Goal: Information Seeking & Learning: Learn about a topic

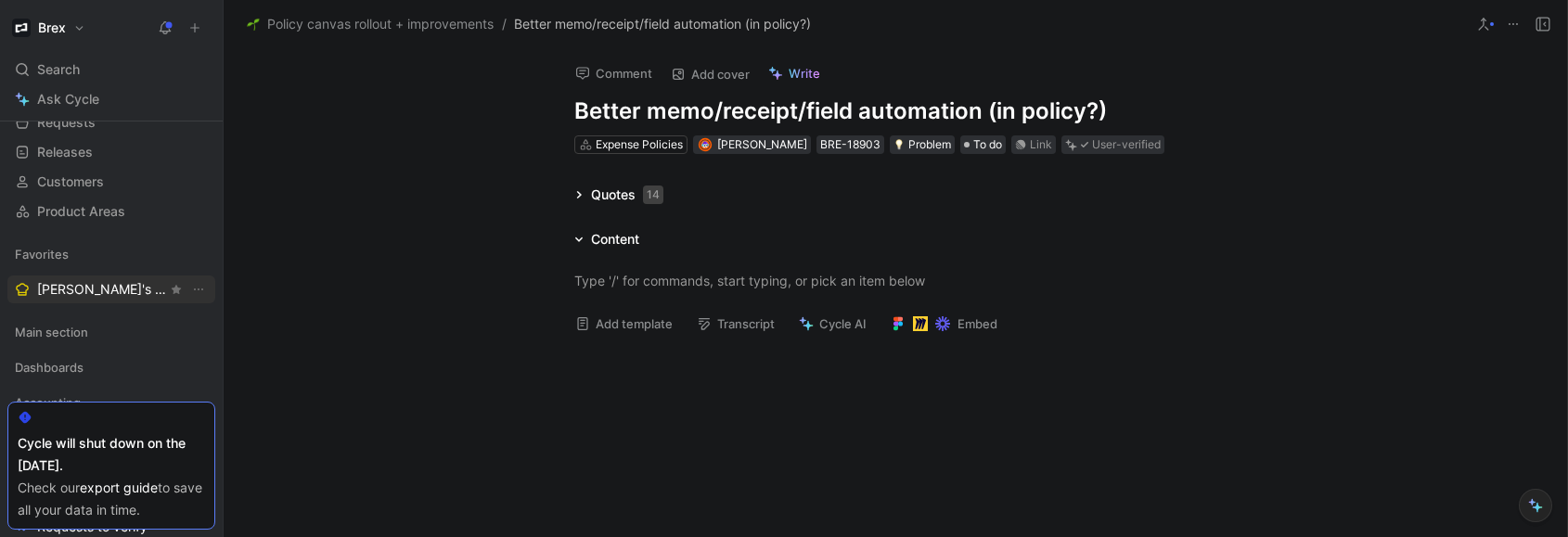
scroll to position [111, 0]
click at [111, 295] on span "[PERSON_NAME]'s Requests" at bounding box center [102, 287] width 130 height 19
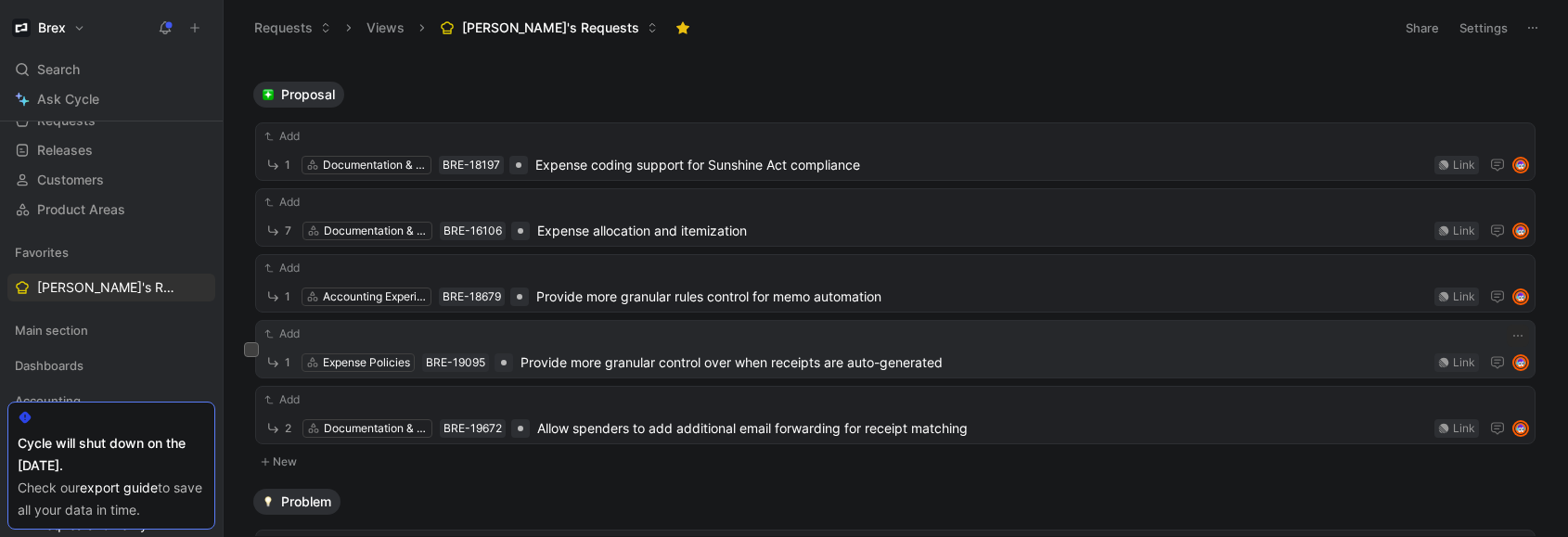
scroll to position [111, 0]
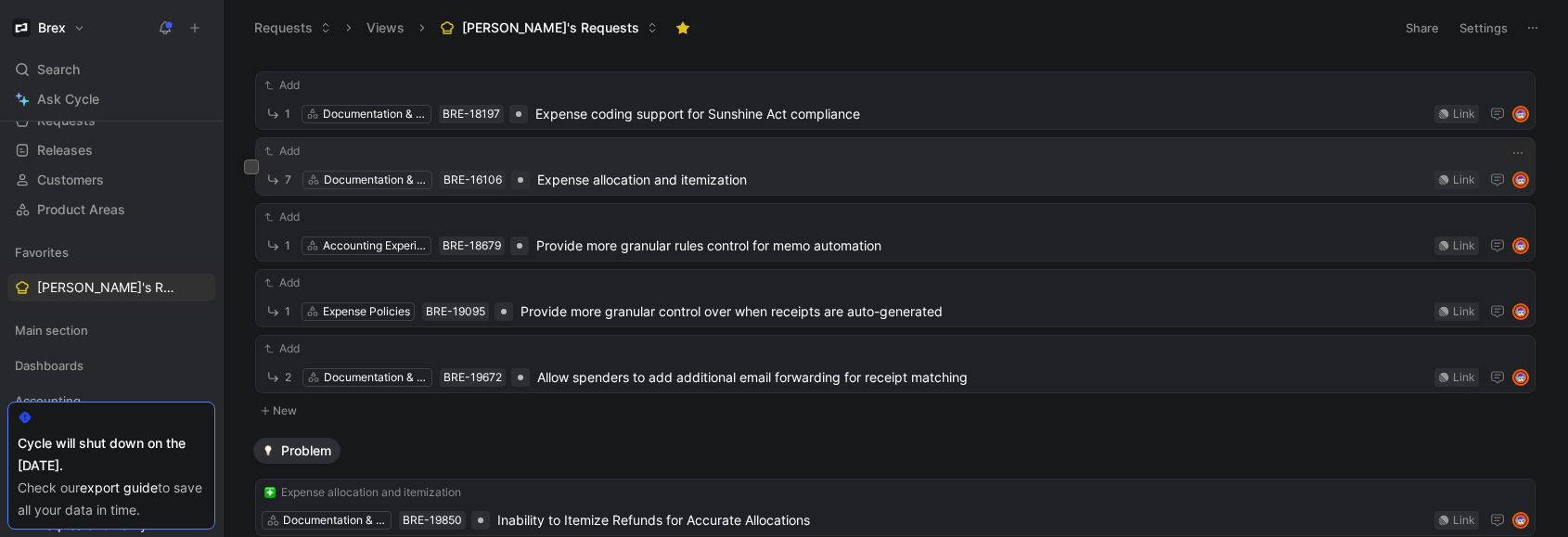
click at [719, 190] on div "7 Documentation & Compliance BRE-16106 Expense allocation and itemization Link" at bounding box center [896, 179] width 1267 height 24
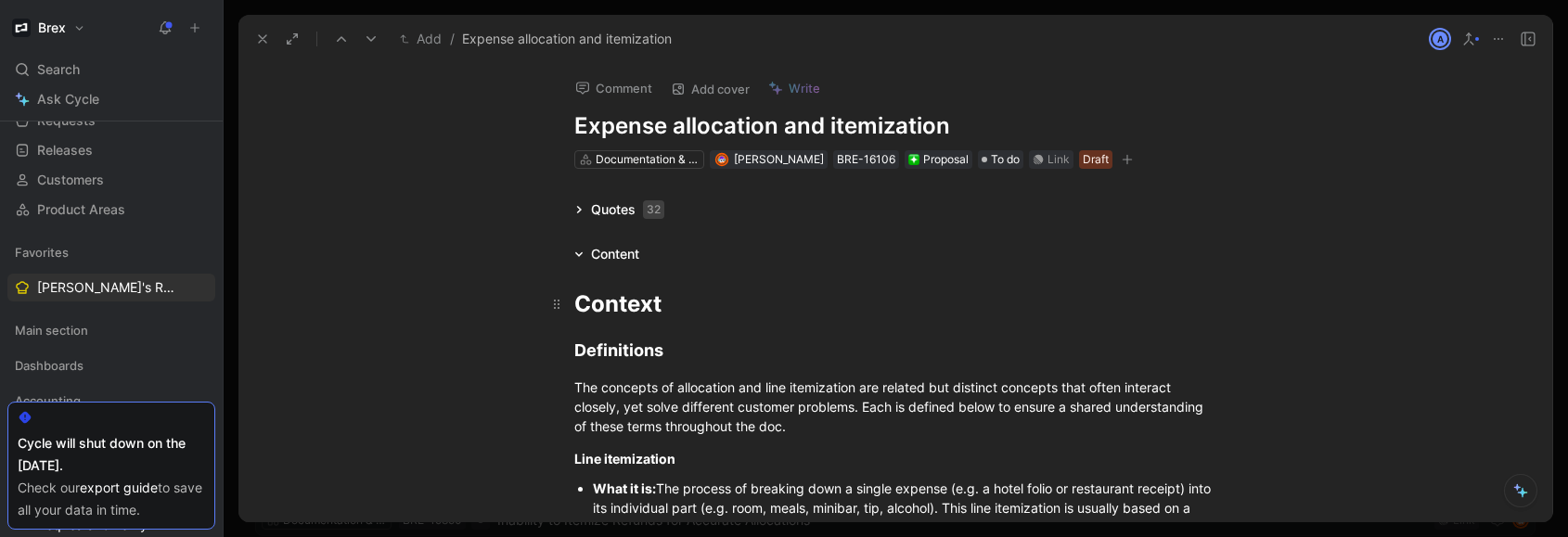
click at [597, 308] on span "Context" at bounding box center [618, 303] width 88 height 27
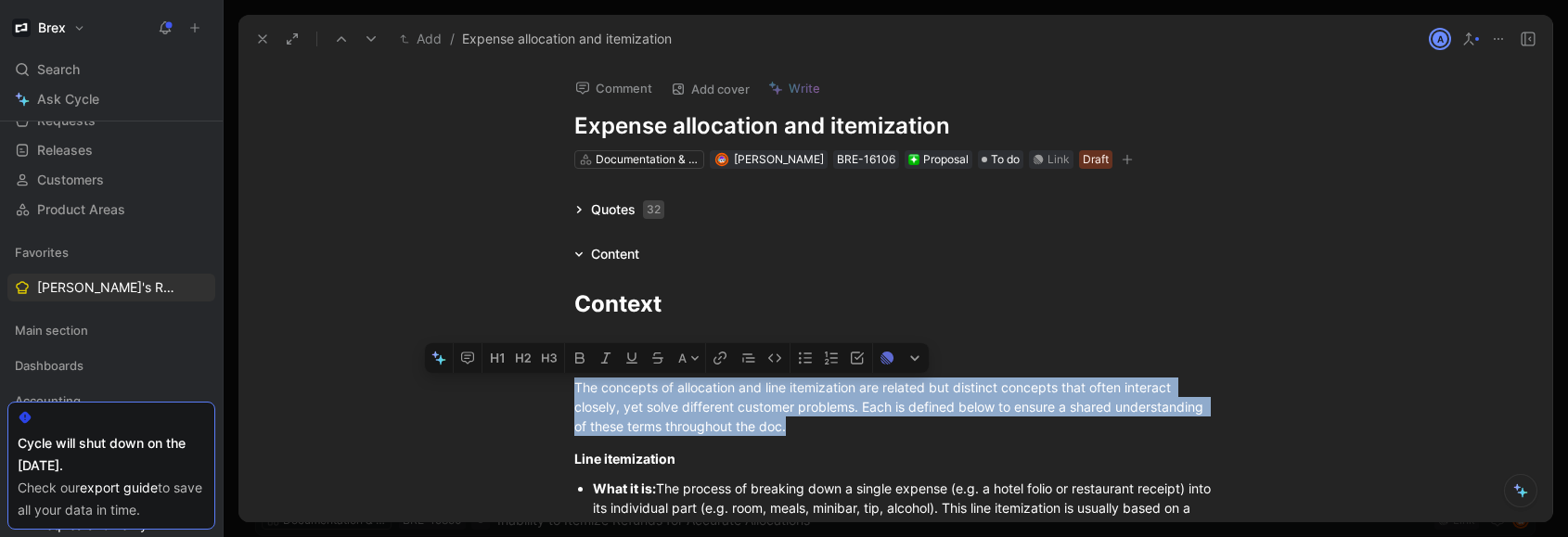
drag, startPoint x: 571, startPoint y: 387, endPoint x: 538, endPoint y: 276, distance: 115.8
click at [819, 429] on div "The concepts of allocation and line itemization are related but distinct concep…" at bounding box center [896, 406] width 643 height 58
copy span "The concepts of allocation and line itemization are related but distinct concep…"
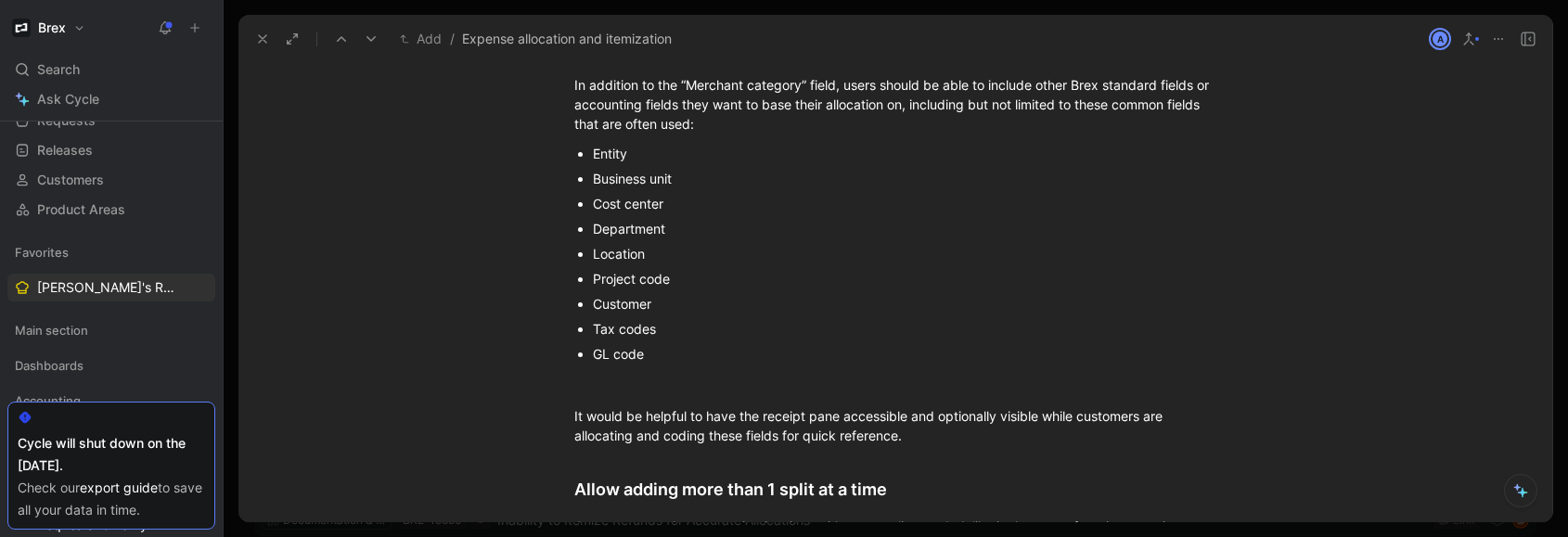
scroll to position [2305, 0]
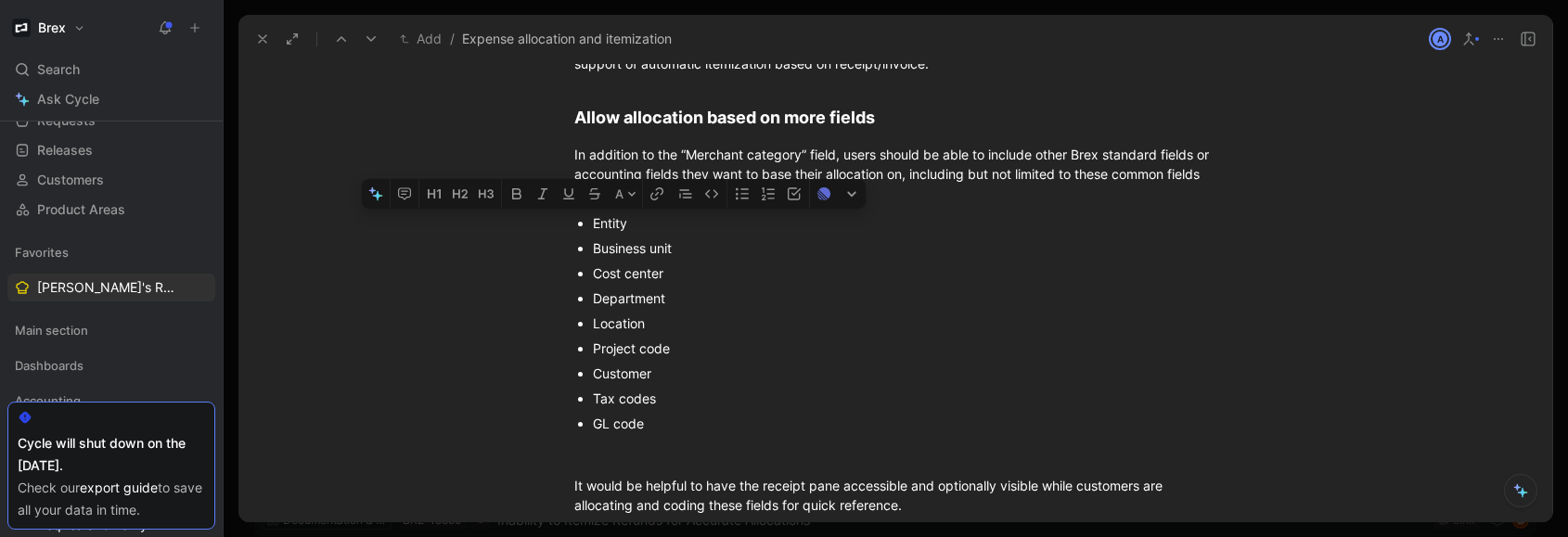
drag, startPoint x: 667, startPoint y: 429, endPoint x: 574, endPoint y: 232, distance: 217.8
click at [574, 232] on ul "Entity Business unit Cost center Department Location Project code Customer Tax …" at bounding box center [895, 323] width 713 height 226
copy ul "Entity Business unit Cost center Department Location Project code Customer Tax …"
click at [1011, 181] on span "In addition to the “Merchant category” field, users should be able to include o…" at bounding box center [894, 174] width 639 height 55
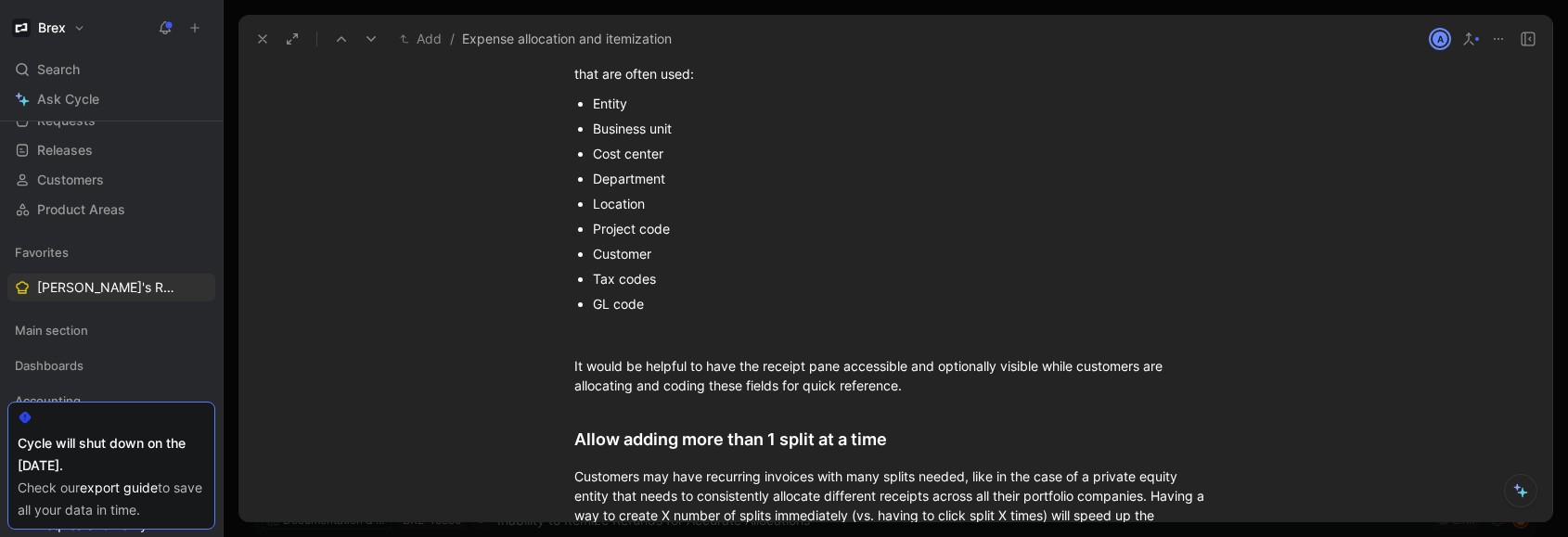
scroll to position [2527, 0]
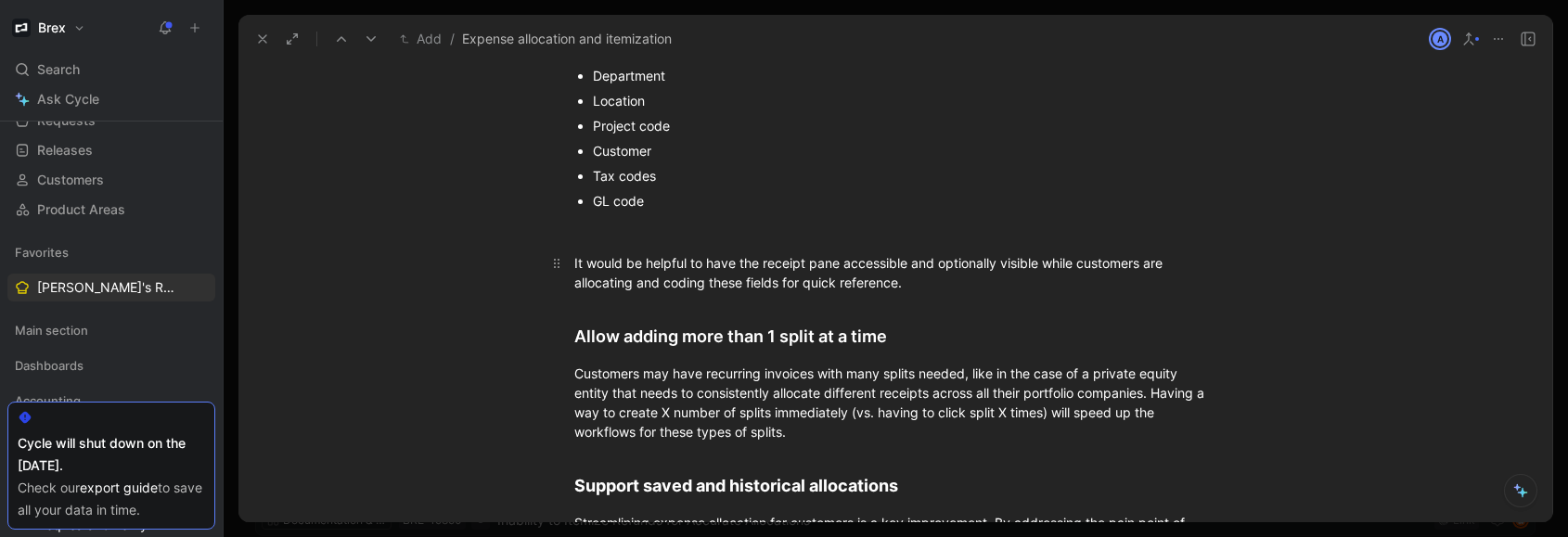
click at [764, 294] on p "It would be helpful to have the receipt pane accessible and optionally visible …" at bounding box center [895, 272] width 713 height 50
drag, startPoint x: 921, startPoint y: 283, endPoint x: 549, endPoint y: 266, distance: 372.4
click at [549, 266] on p "It would be helpful to have the receipt pane accessible and optionally visible …" at bounding box center [895, 272] width 713 height 50
copy div "It would be helpful to have the receipt pane accessible and optionally visible …"
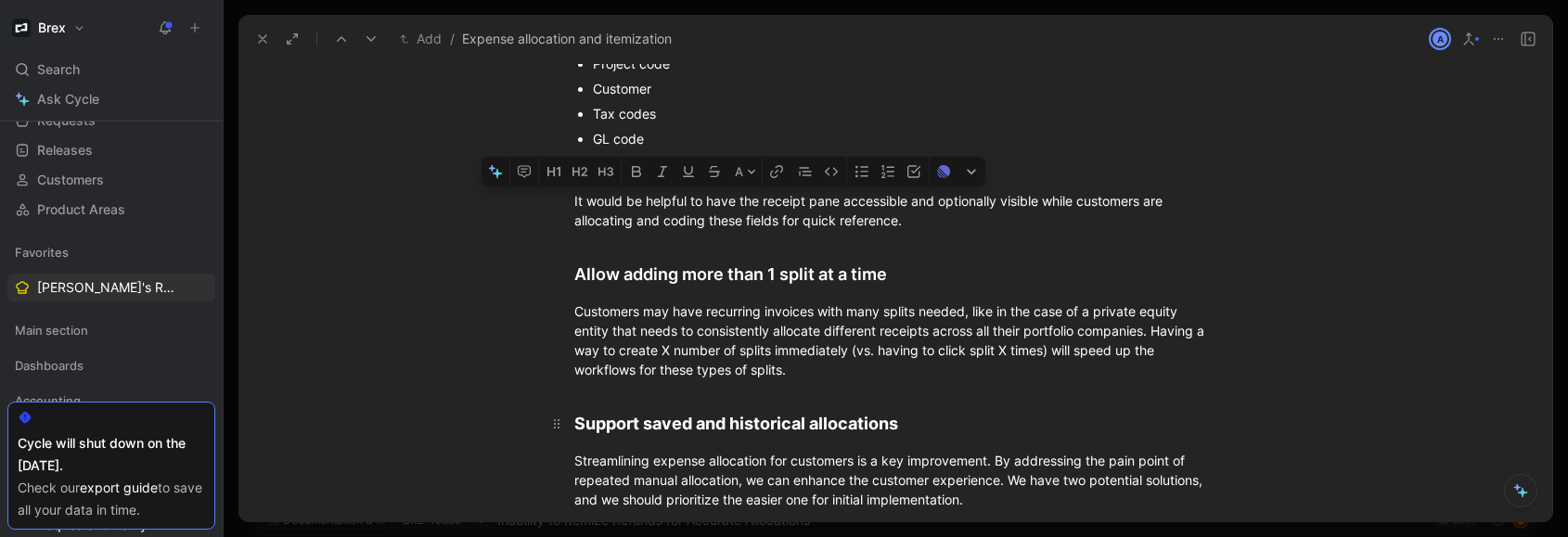
scroll to position [2639, 0]
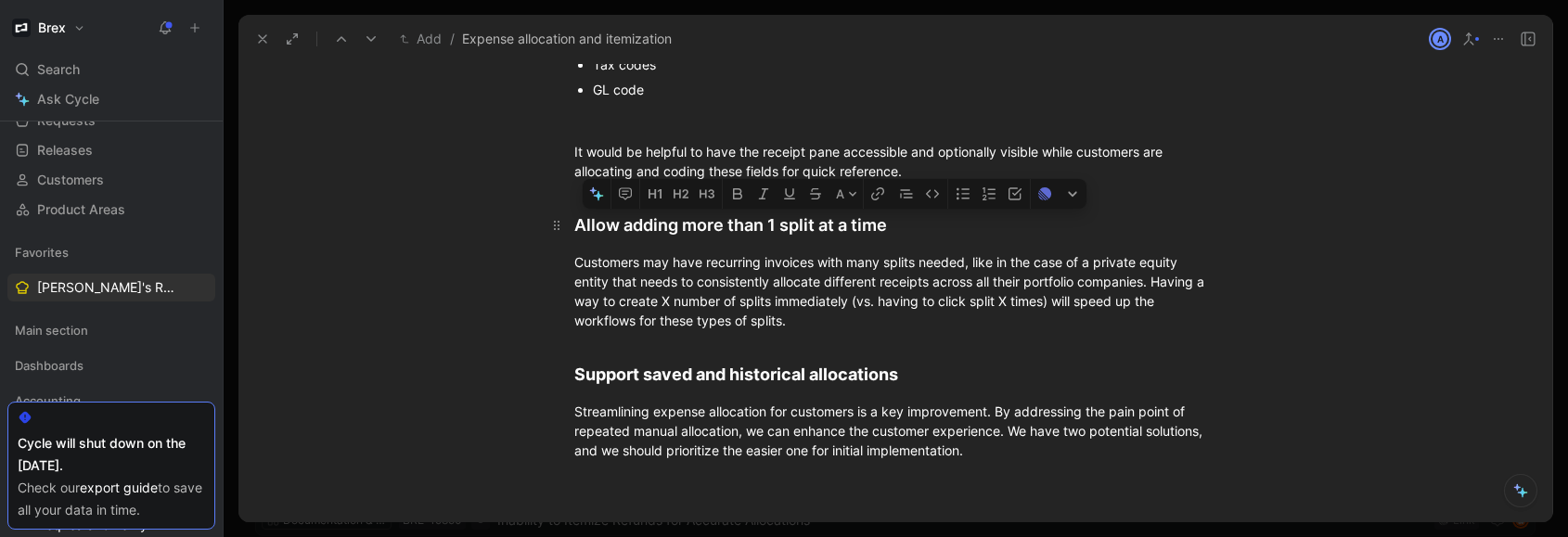
drag, startPoint x: 860, startPoint y: 332, endPoint x: 565, endPoint y: 240, distance: 309.0
drag, startPoint x: 569, startPoint y: 227, endPoint x: 893, endPoint y: 319, distance: 336.8
copy div "Allow adding more than 1 split at a time Customers may have recurring invoices …"
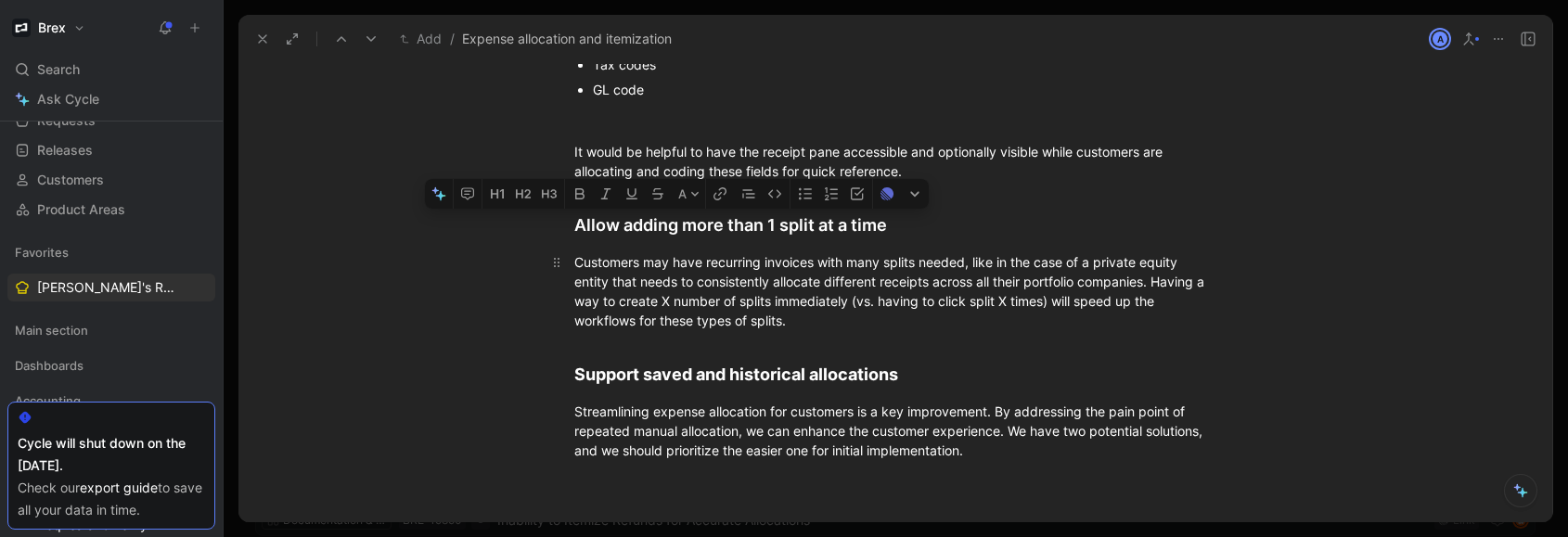
click at [824, 310] on div "Customers may have recurring invoices with many splits needed, like in the case…" at bounding box center [896, 291] width 643 height 78
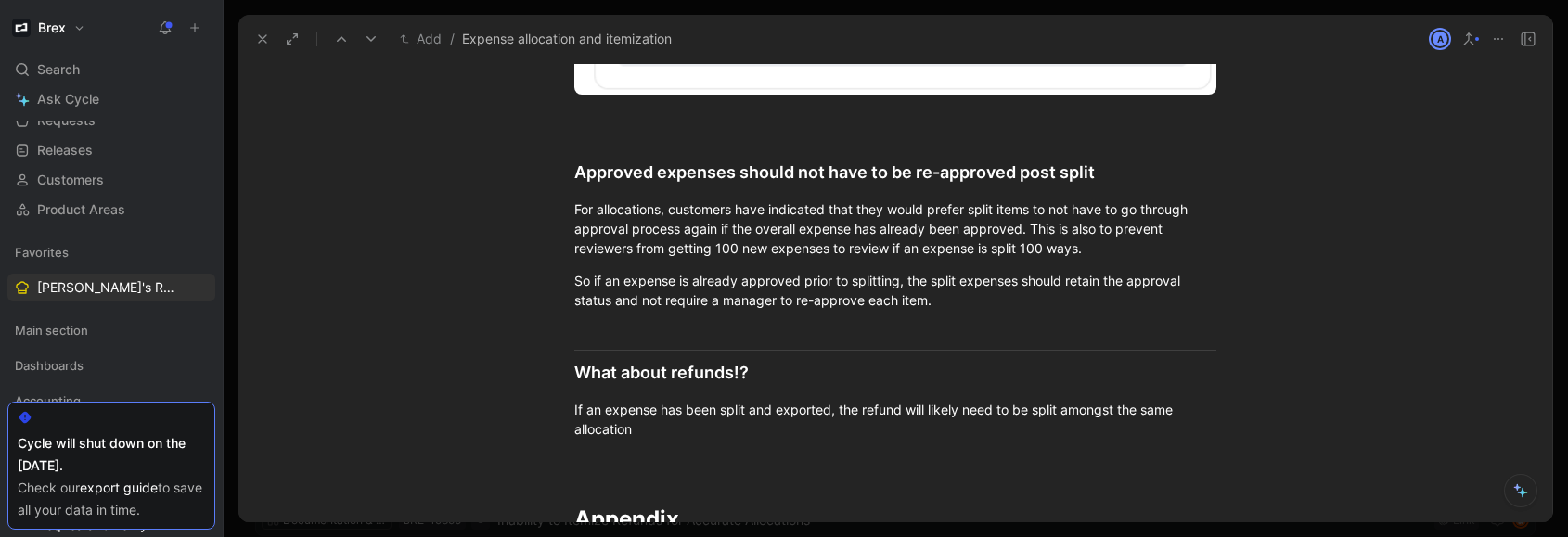
scroll to position [5643, 0]
click at [575, 177] on div "Approved expenses should not have to be re-approved post split" at bounding box center [896, 169] width 643 height 25
drag, startPoint x: 572, startPoint y: 169, endPoint x: 967, endPoint y: 437, distance: 477.3
copy div "Approved expenses should not have to be re-approved post split For allocations,…"
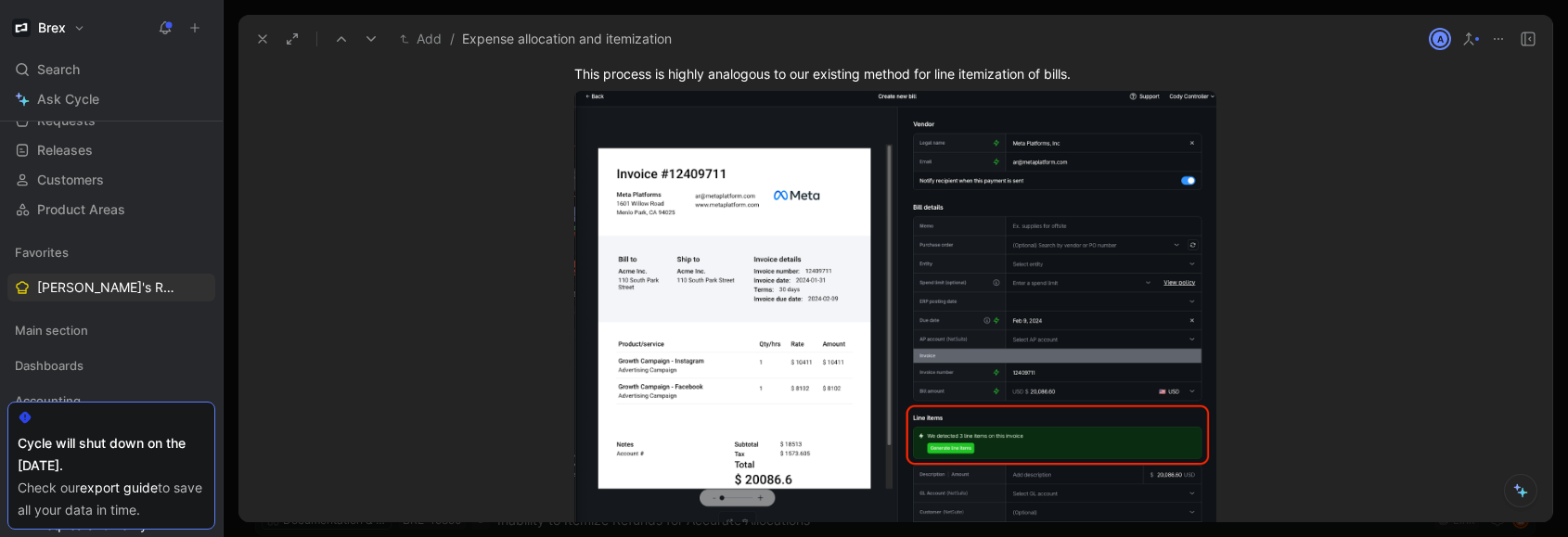
scroll to position [3509, 0]
